Goal: Navigation & Orientation: Find specific page/section

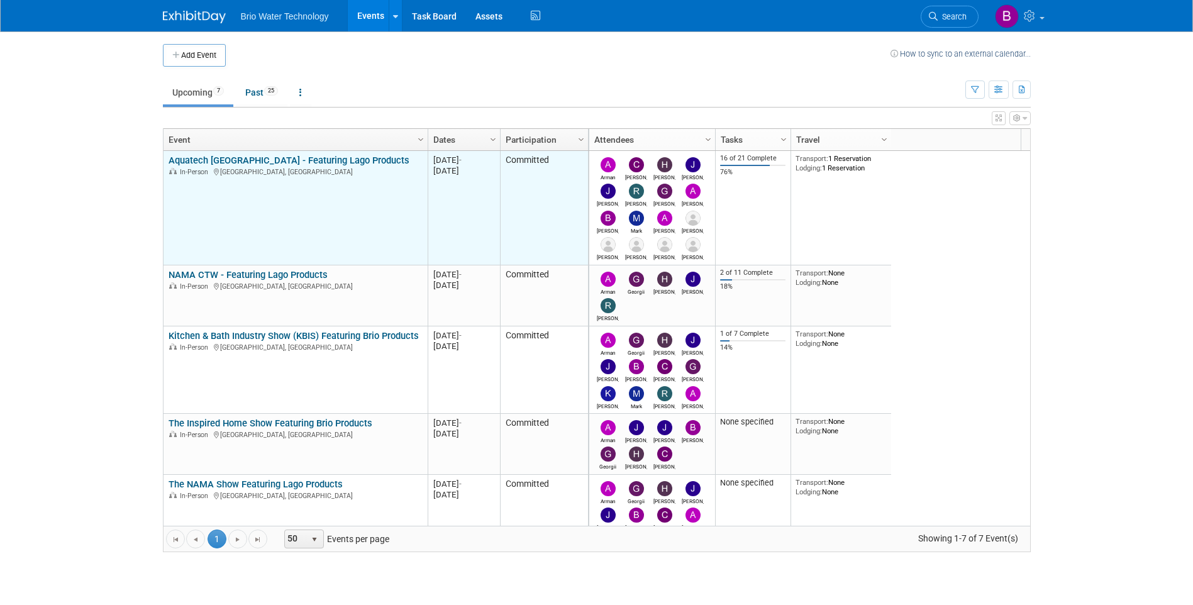
click at [254, 161] on link "Aquatech [GEOGRAPHIC_DATA] - Featuring Lago Products" at bounding box center [289, 160] width 241 height 11
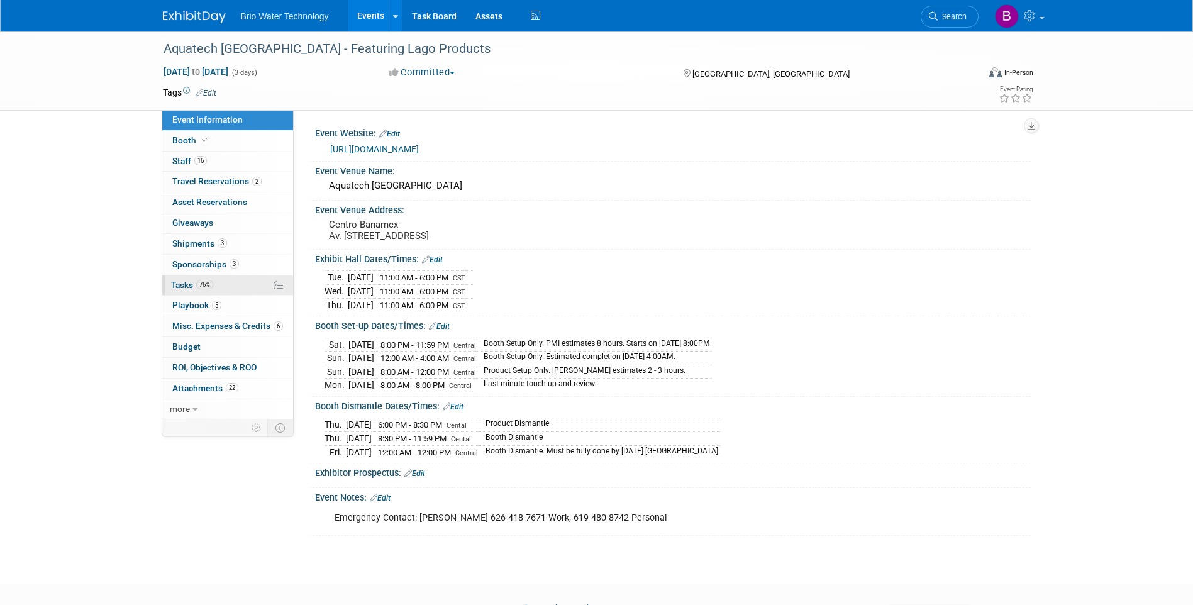
click at [190, 286] on span "Tasks 76%" at bounding box center [192, 285] width 42 height 10
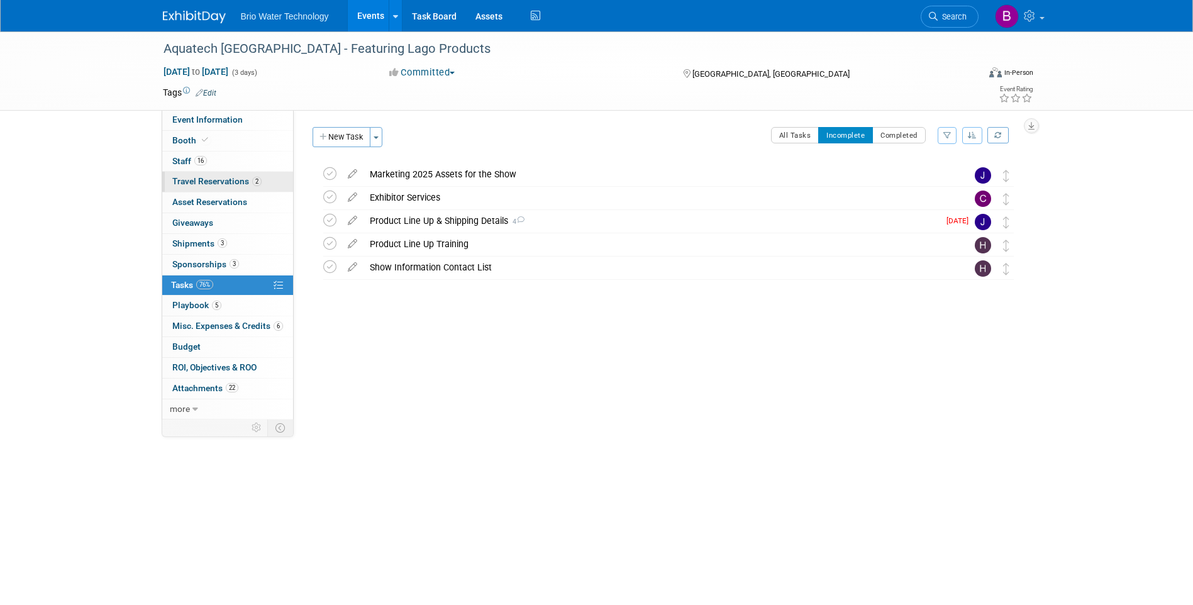
click at [191, 180] on span "Travel Reservations 2" at bounding box center [216, 181] width 89 height 10
